Goal: Navigation & Orientation: Find specific page/section

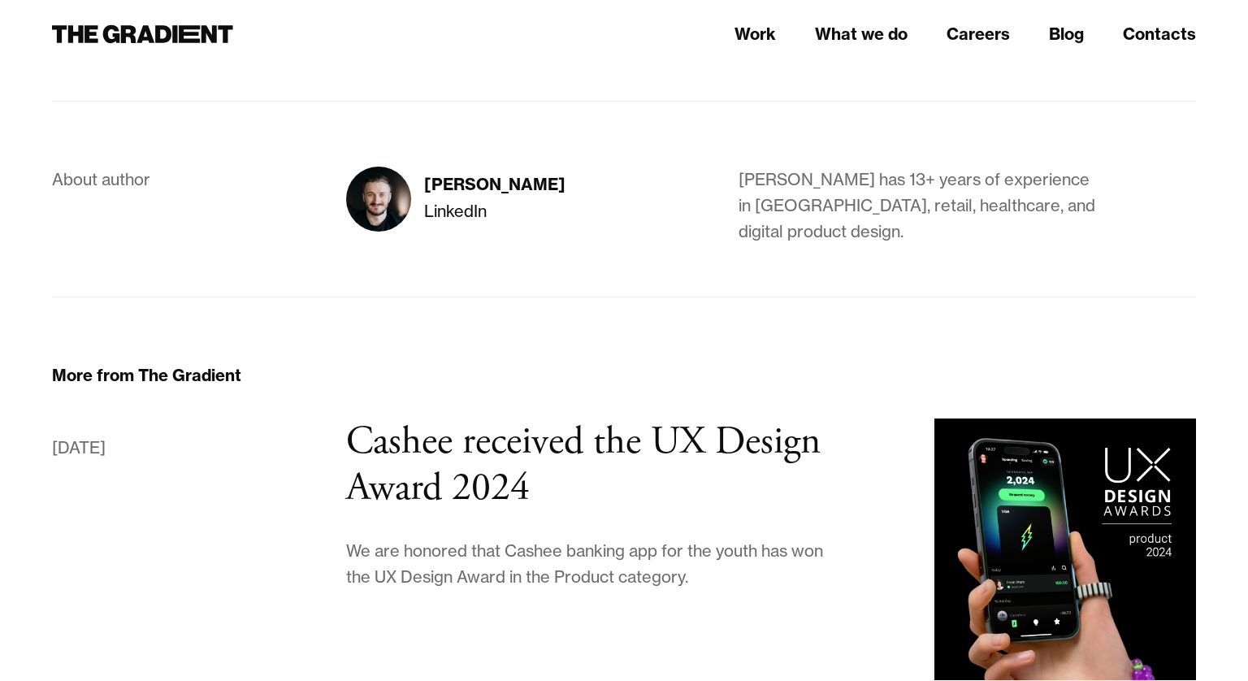
scroll to position [13392, 0]
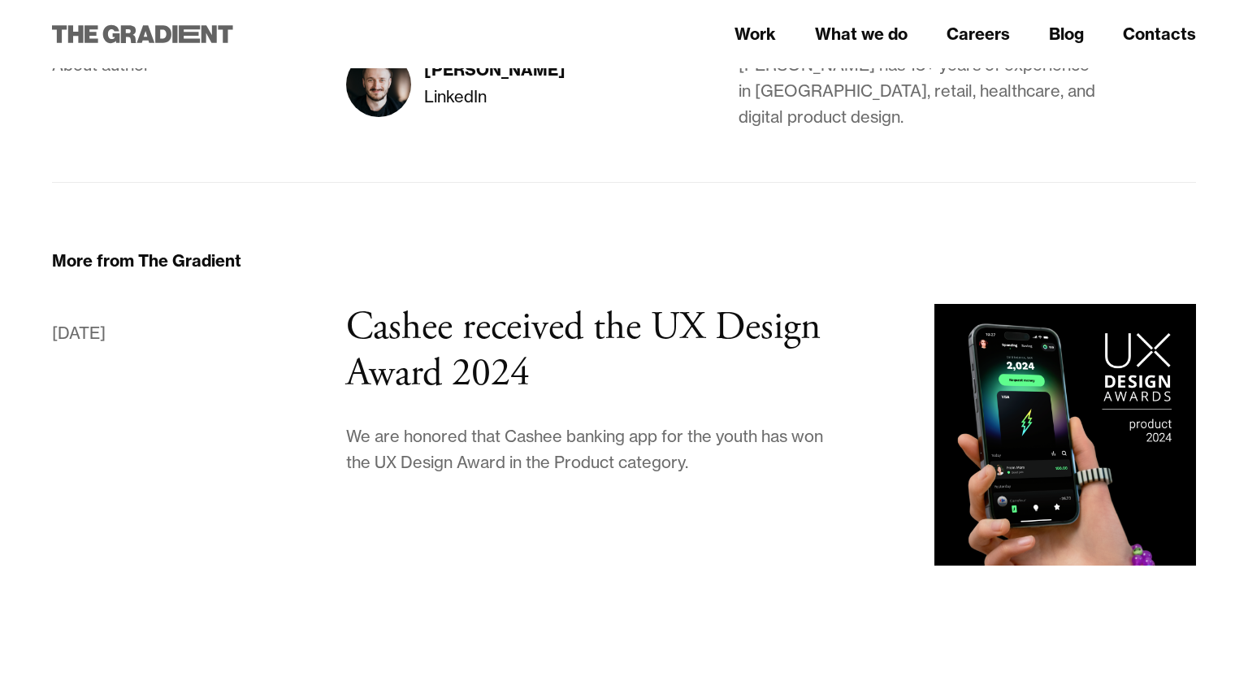
click at [132, 32] on icon at bounding box center [128, 34] width 15 height 18
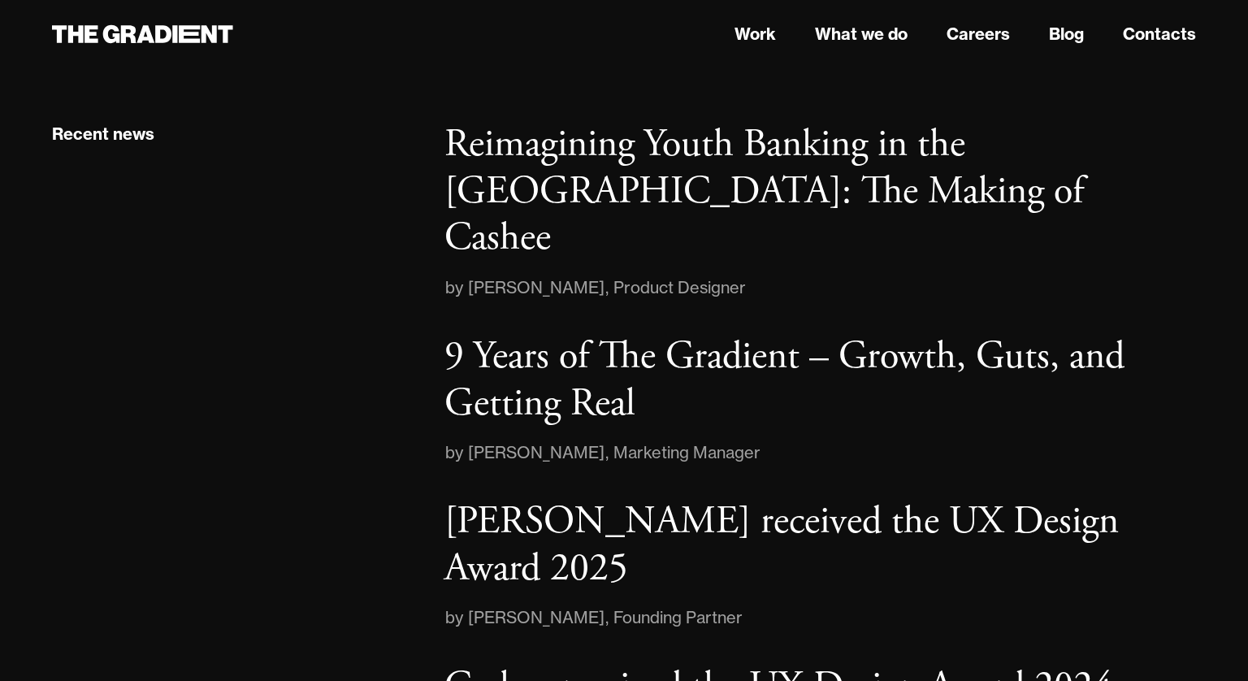
scroll to position [2601, 0]
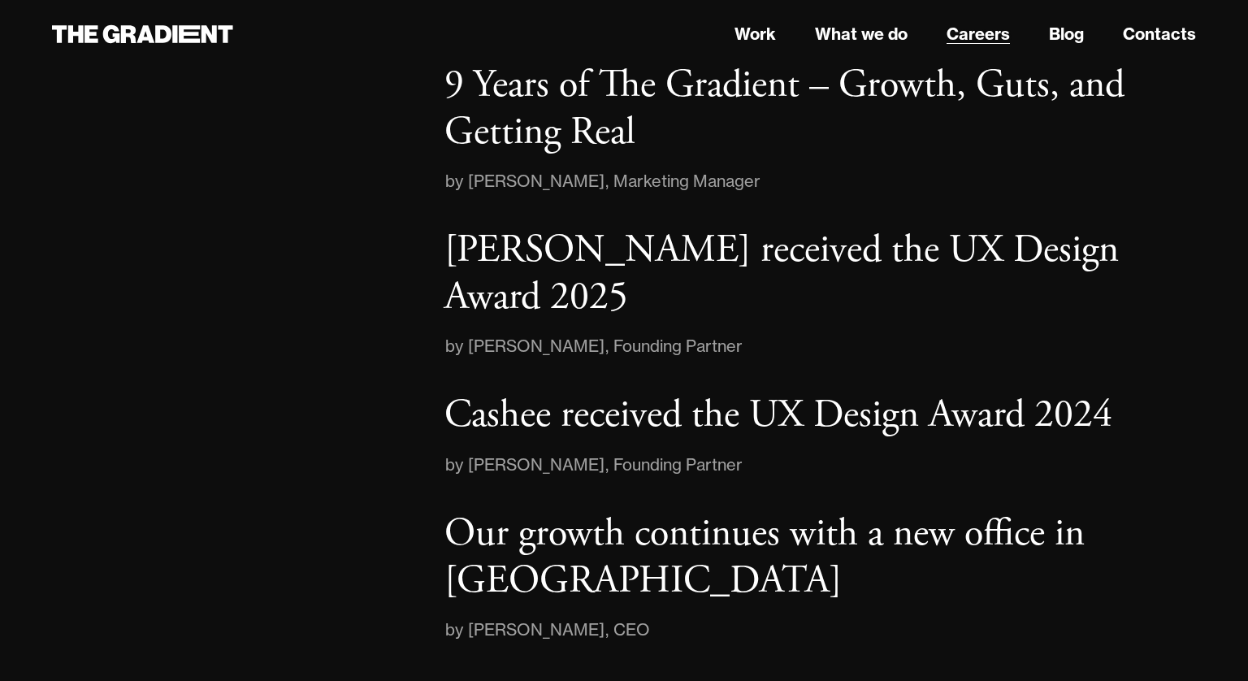
click at [994, 36] on link "Careers" at bounding box center [977, 34] width 63 height 24
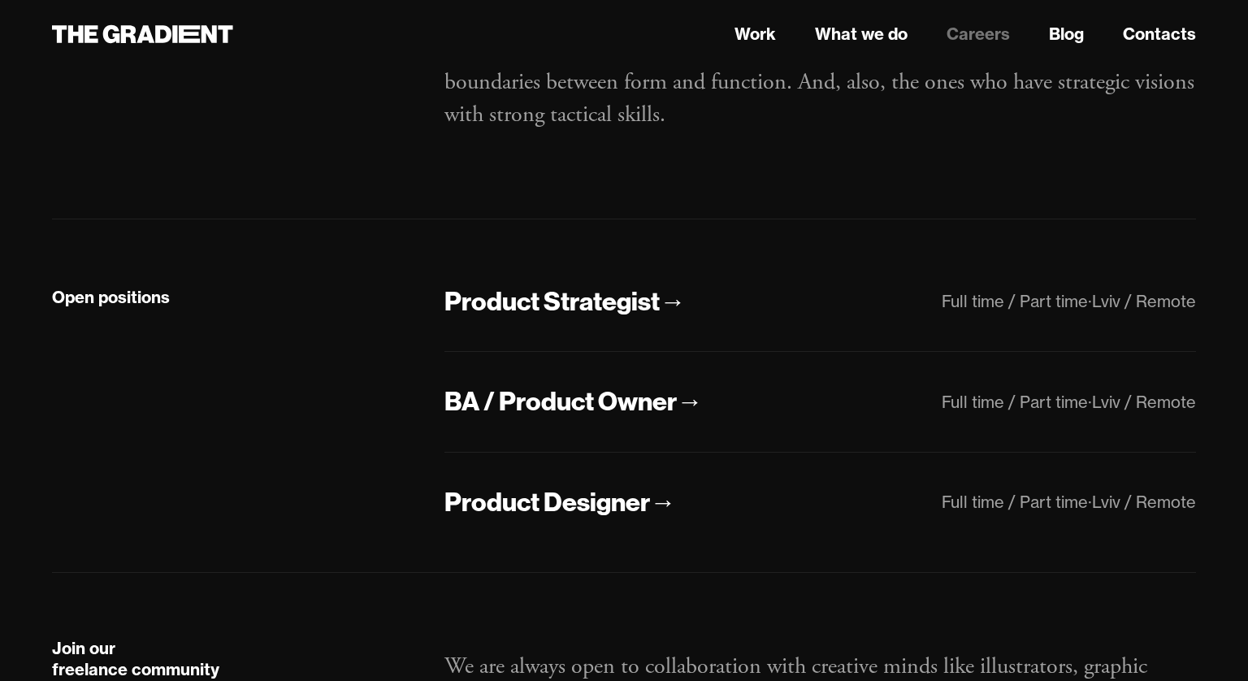
scroll to position [430, 0]
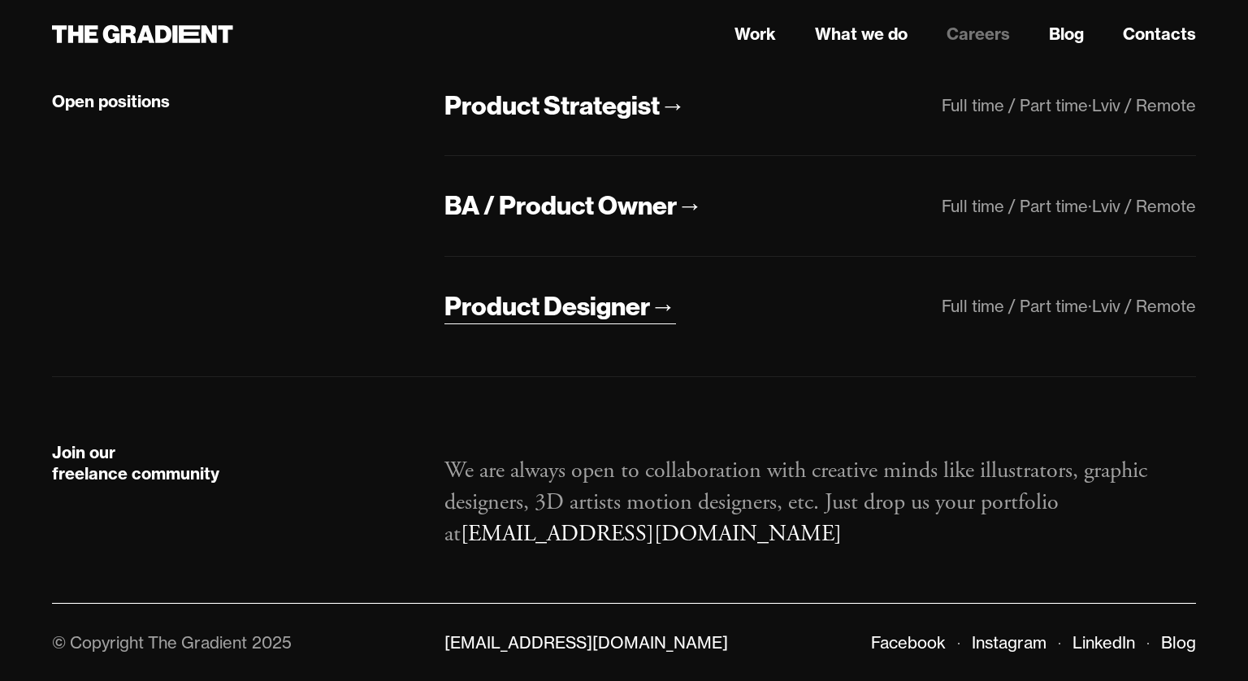
click at [595, 301] on div "Product Designer" at bounding box center [547, 306] width 206 height 34
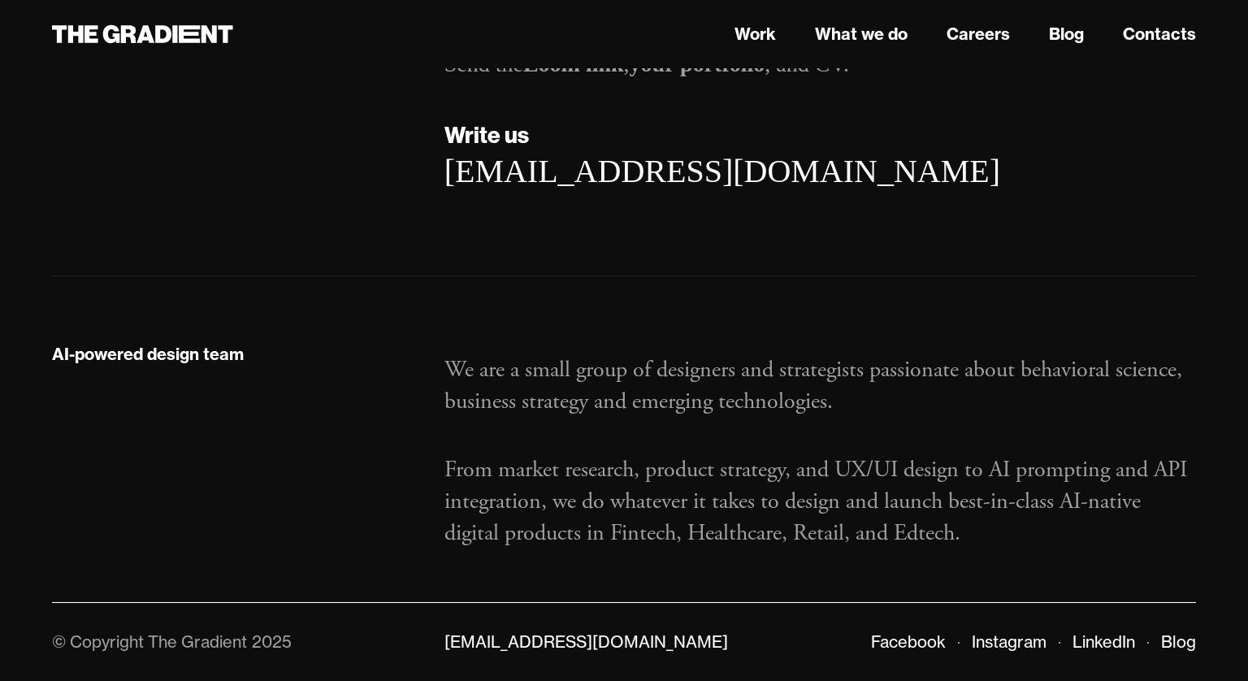
scroll to position [1869, 0]
